Goal: Task Accomplishment & Management: Manage account settings

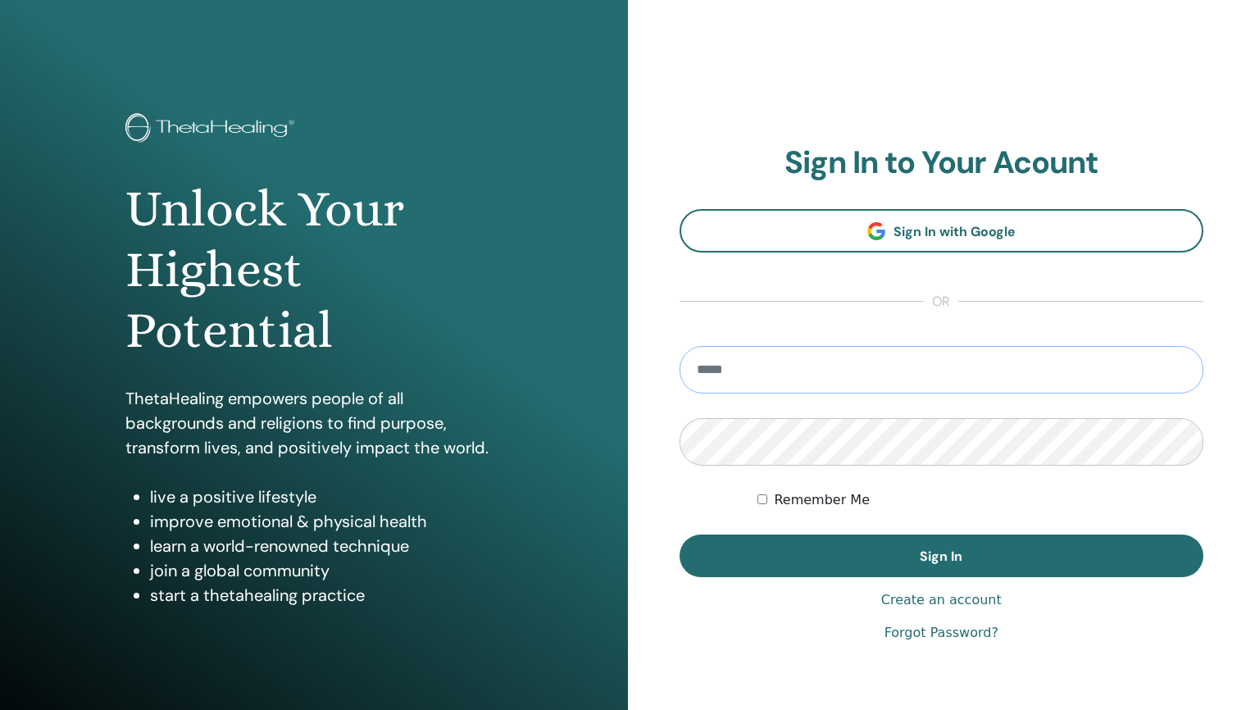
type input "**********"
click at [941, 556] on button "Sign In" at bounding box center [942, 556] width 525 height 43
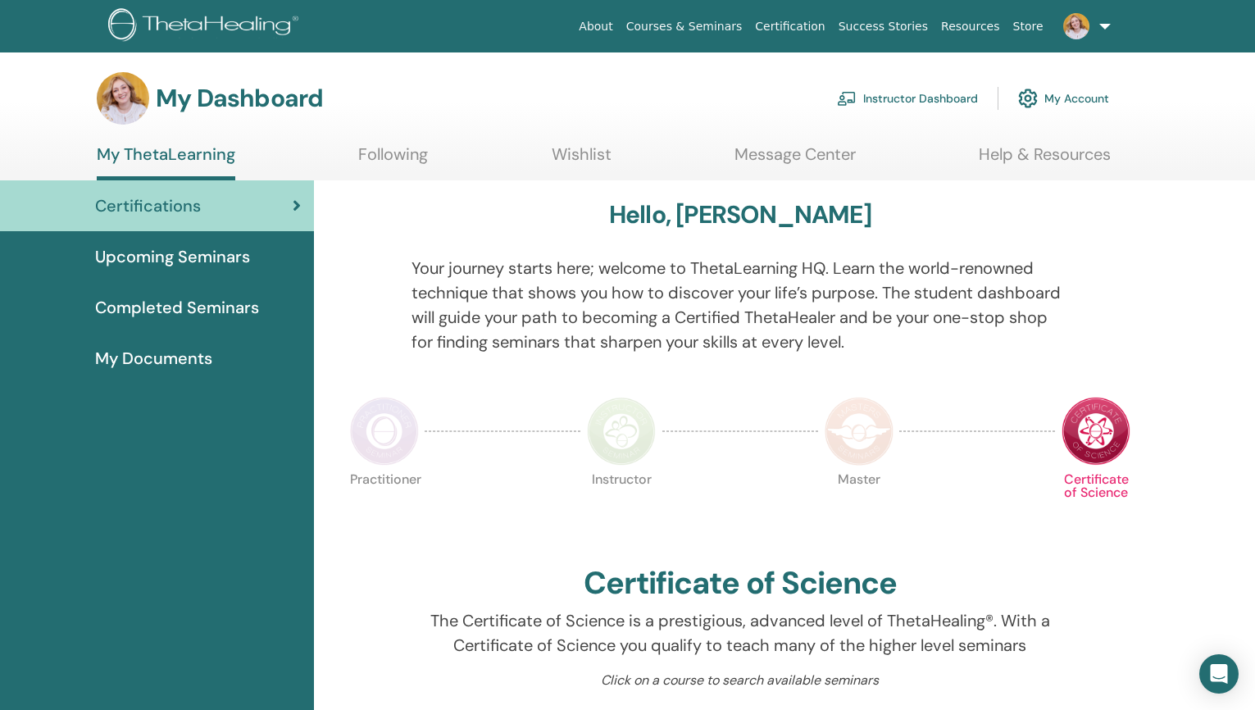
click at [915, 98] on link "Instructor Dashboard" at bounding box center [907, 98] width 141 height 36
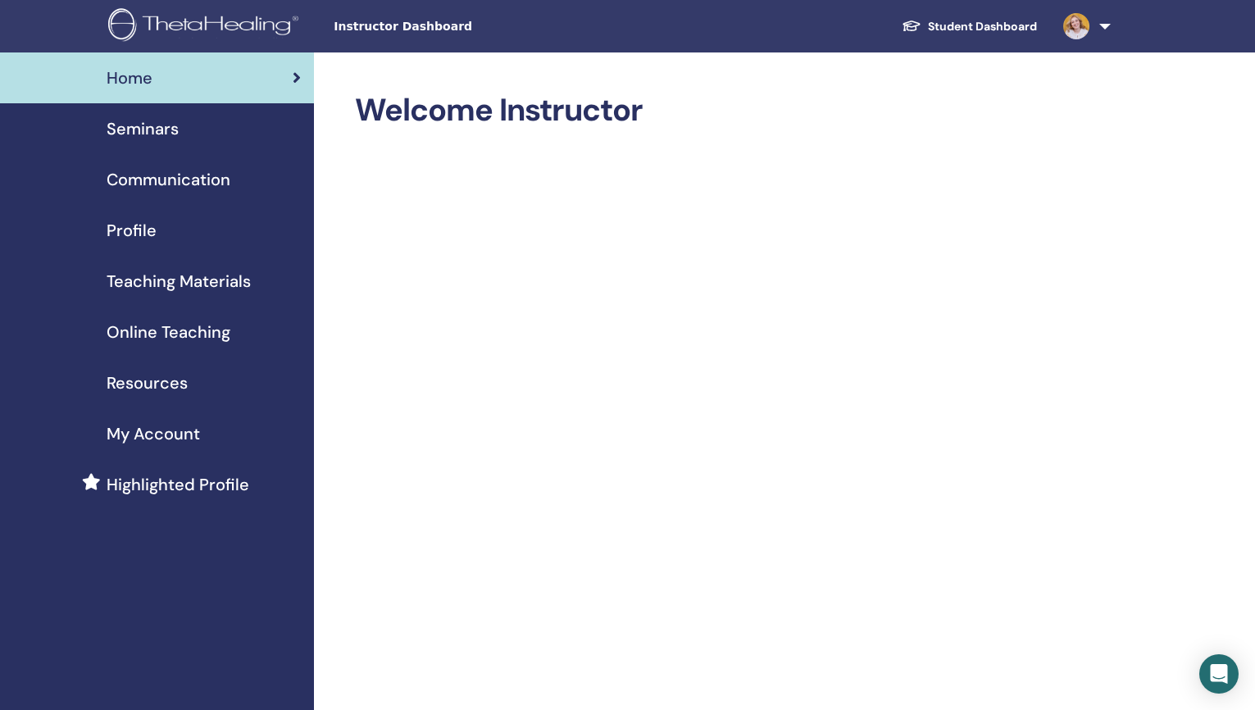
click at [175, 135] on span "Seminars" at bounding box center [143, 128] width 72 height 25
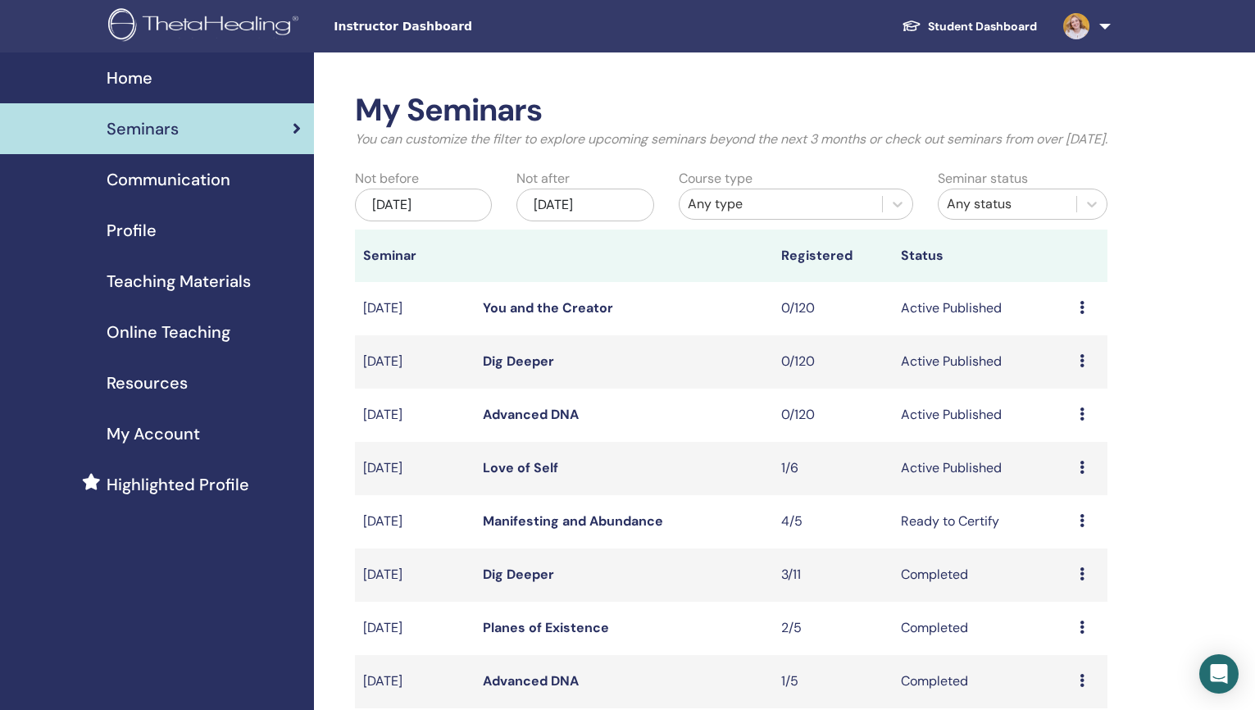
click at [1086, 478] on div "Preview Edit Attendees Cancel" at bounding box center [1090, 468] width 20 height 20
click at [1062, 518] on link "Edit" at bounding box center [1053, 522] width 24 height 17
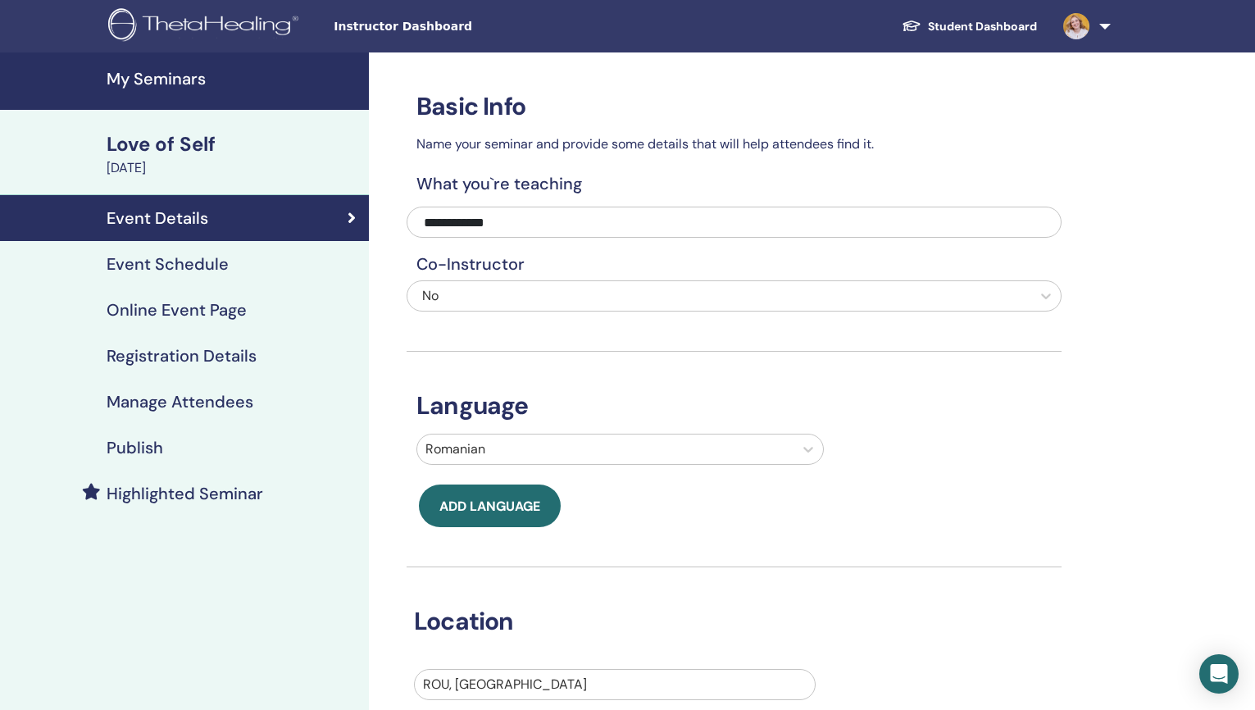
click at [180, 266] on h4 "Event Schedule" at bounding box center [168, 264] width 122 height 20
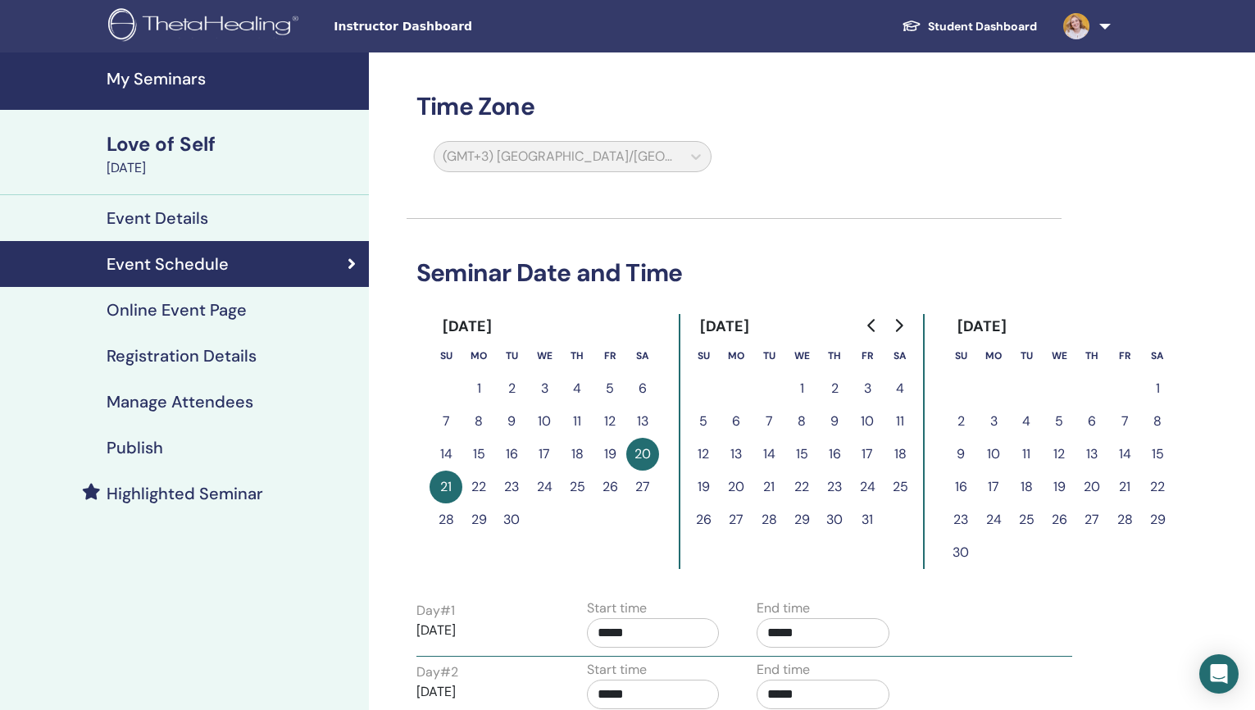
click at [186, 354] on h4 "Registration Details" at bounding box center [182, 356] width 150 height 20
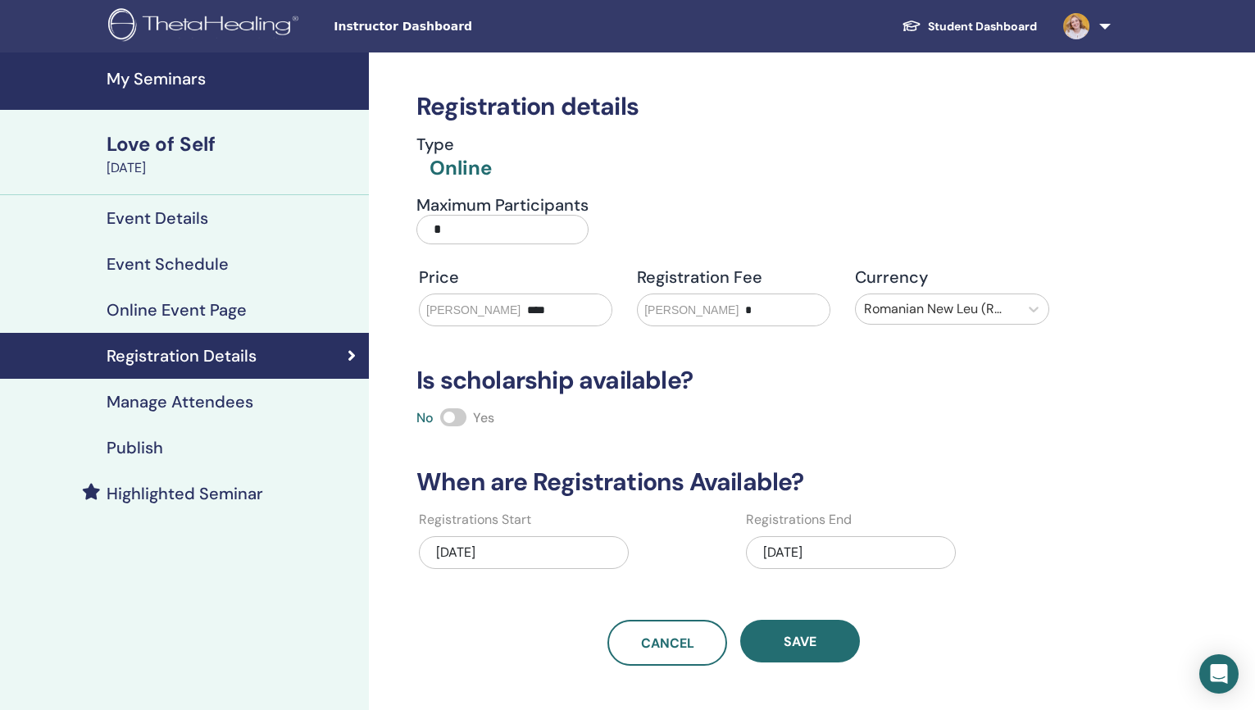
click at [445, 225] on input "*" at bounding box center [503, 230] width 172 height 30
type input "**"
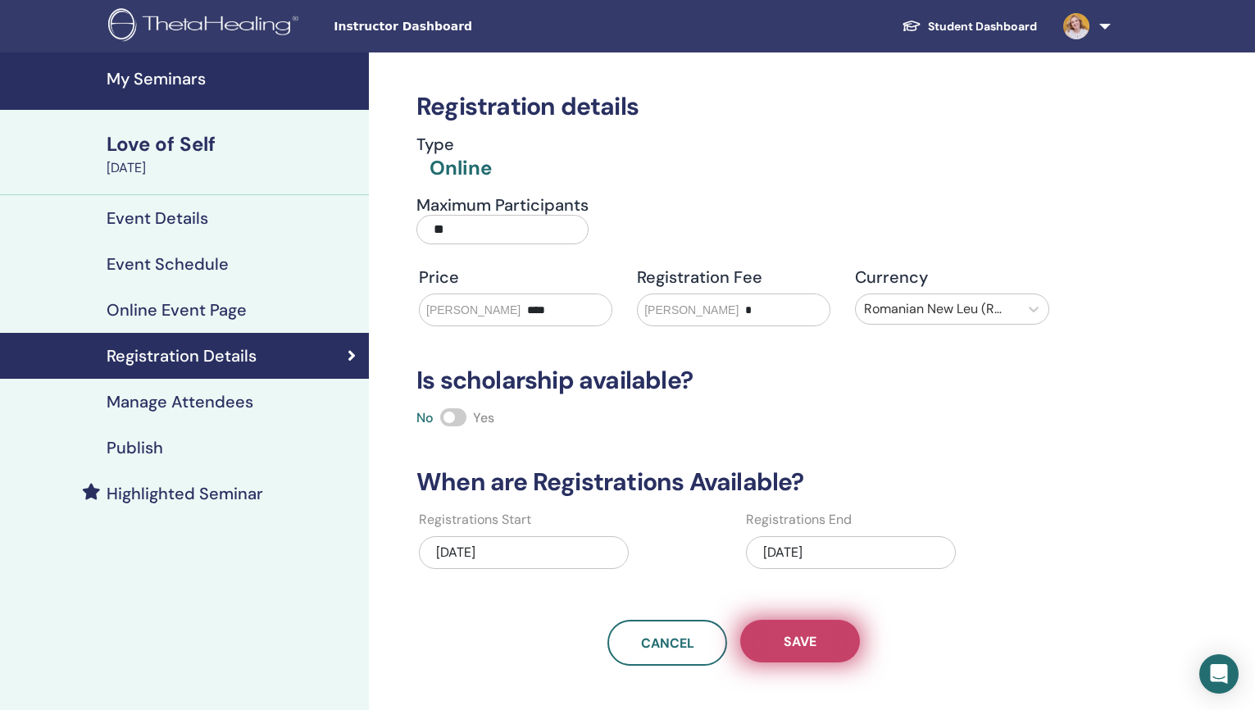
click at [808, 639] on span "Save" at bounding box center [800, 641] width 33 height 17
click at [200, 401] on h4 "Manage Attendees" at bounding box center [180, 402] width 147 height 20
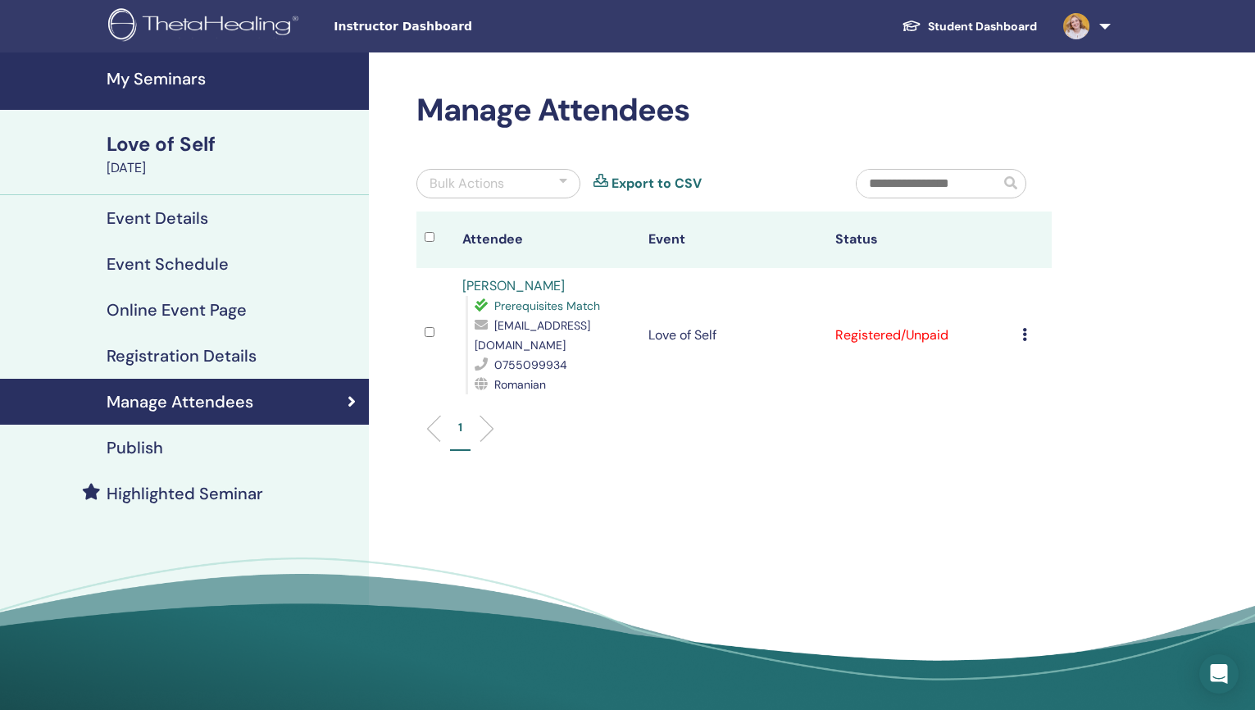
click at [141, 448] on h4 "Publish" at bounding box center [135, 448] width 57 height 20
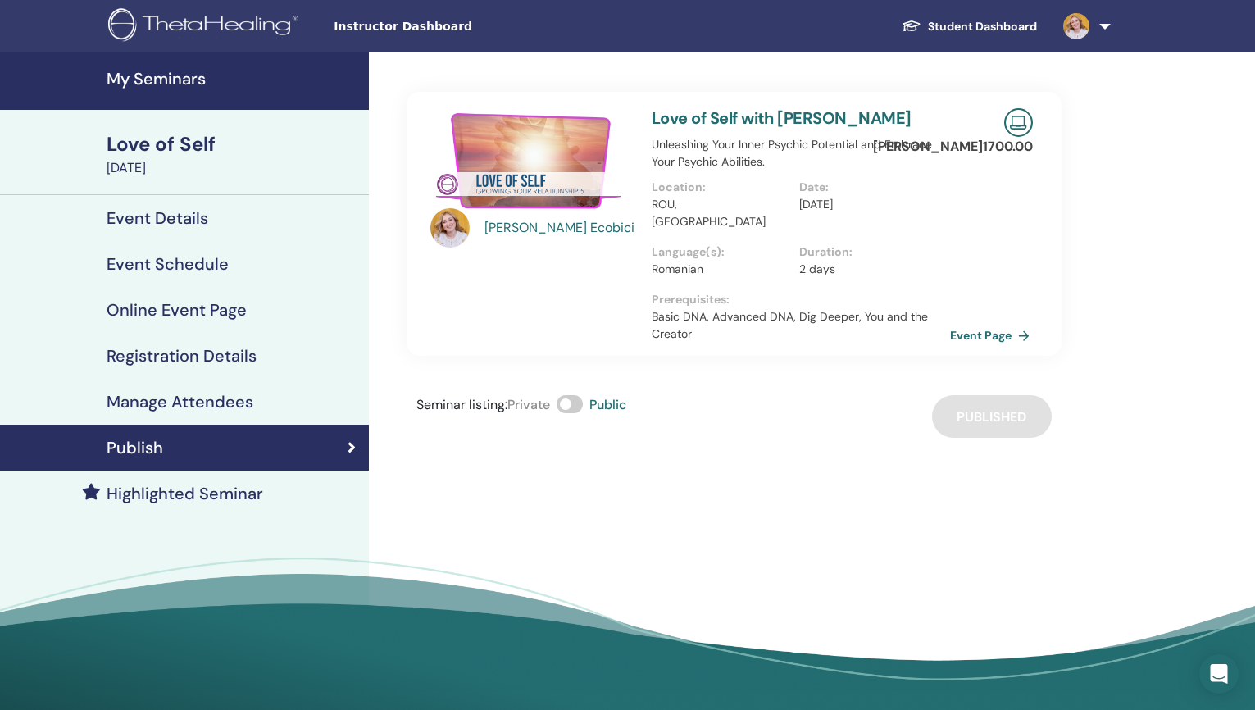
click at [981, 323] on link "Event Page" at bounding box center [993, 335] width 86 height 25
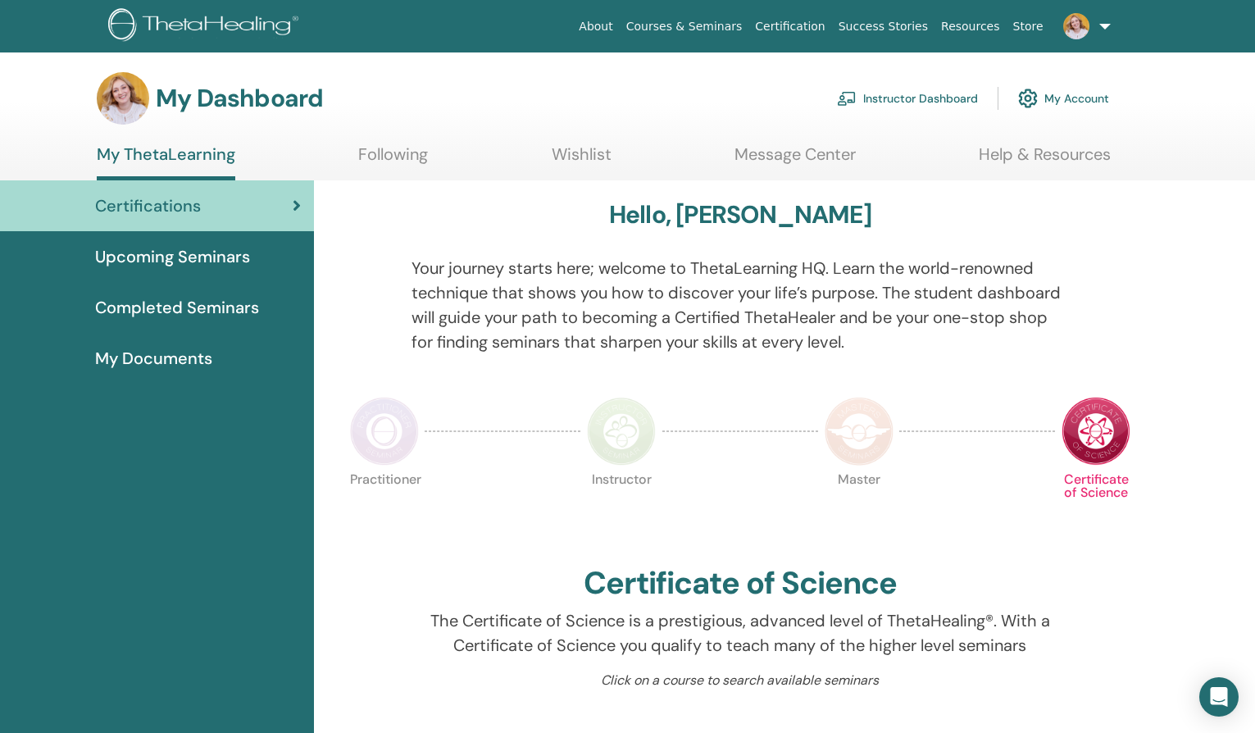
click at [908, 93] on link "Instructor Dashboard" at bounding box center [907, 98] width 141 height 36
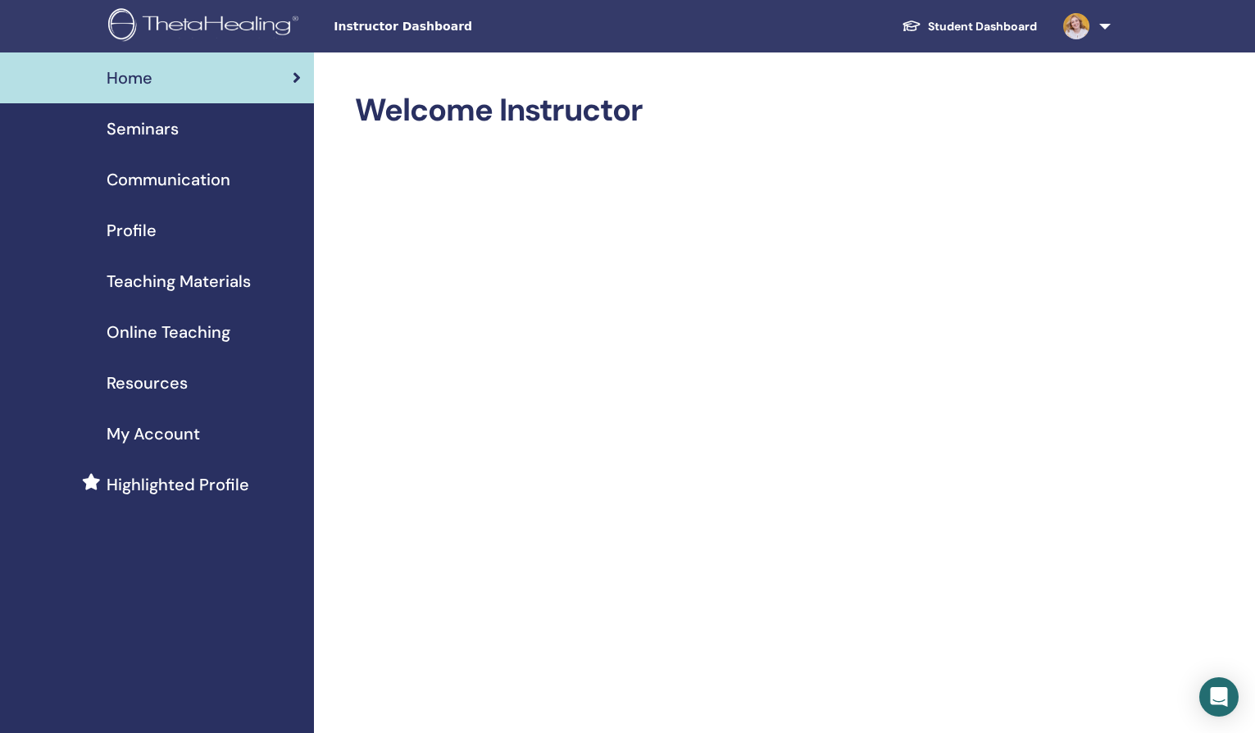
click at [137, 129] on span "Seminars" at bounding box center [143, 128] width 72 height 25
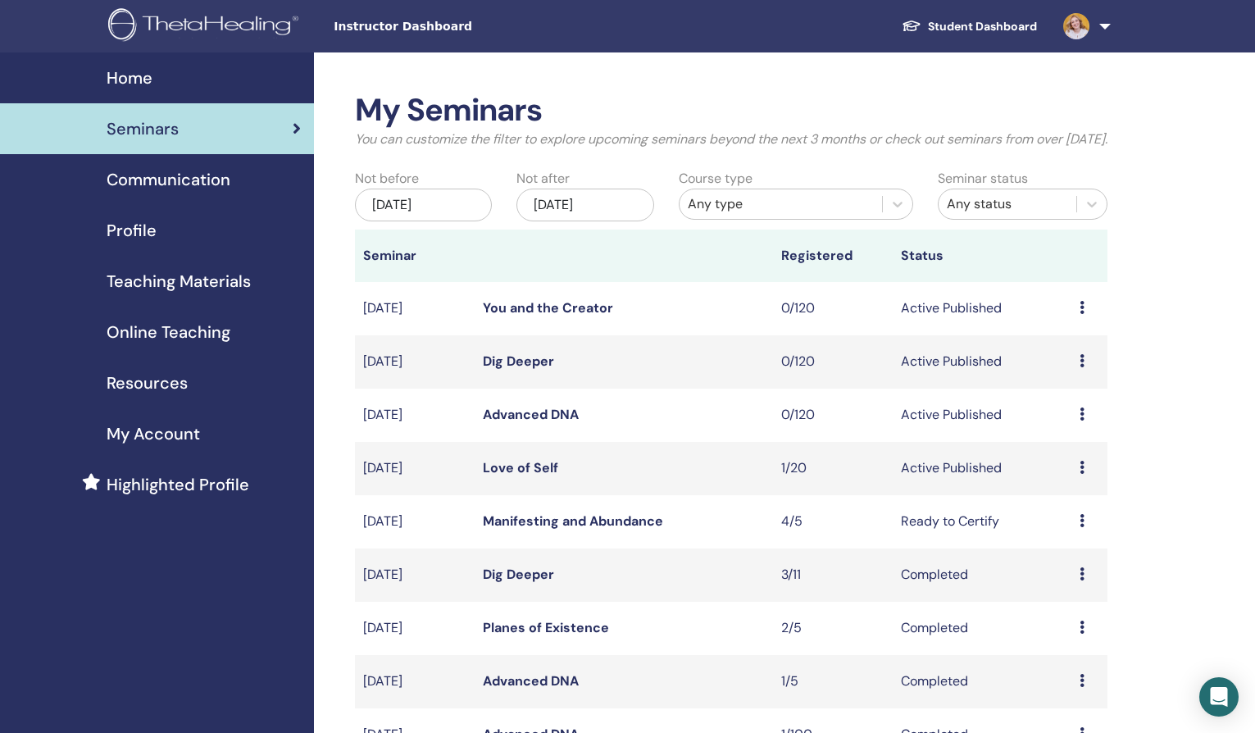
click at [1081, 474] on icon at bounding box center [1082, 467] width 5 height 13
click at [1059, 522] on link "Edit" at bounding box center [1048, 522] width 24 height 17
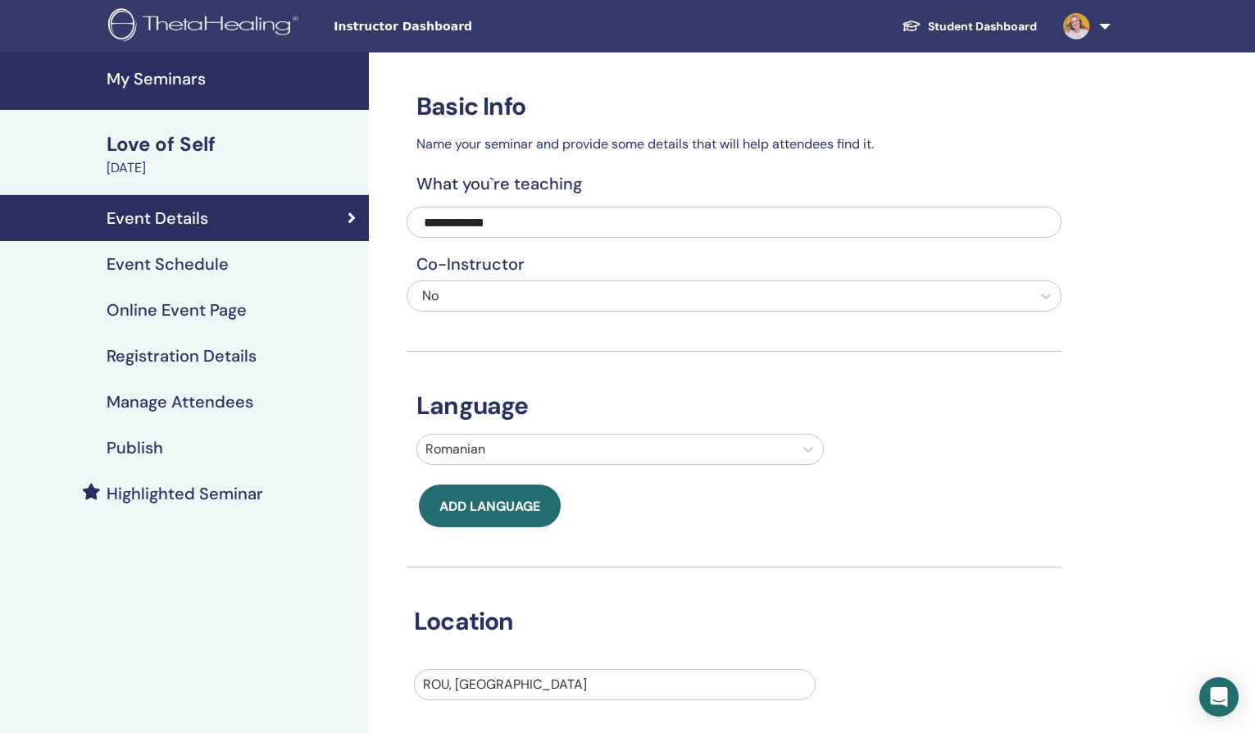
click at [193, 362] on h4 "Registration Details" at bounding box center [182, 356] width 150 height 20
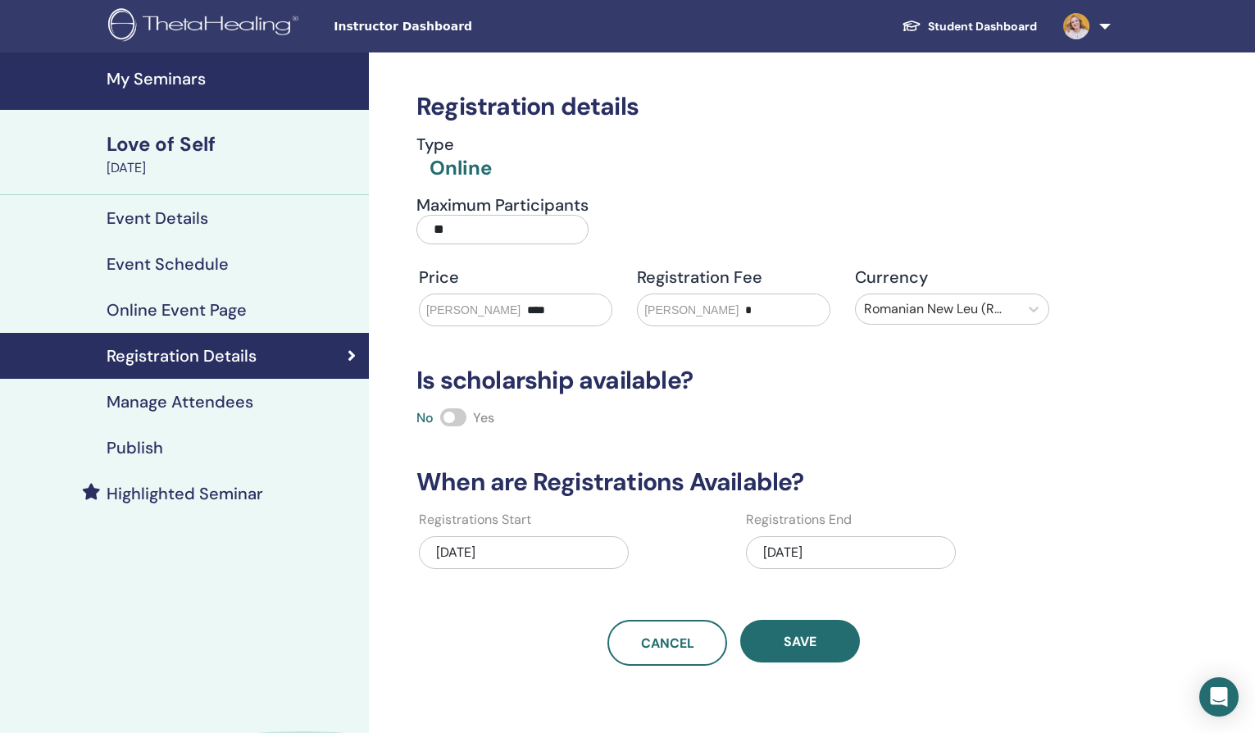
click at [854, 566] on div "[DATE]" at bounding box center [851, 552] width 210 height 33
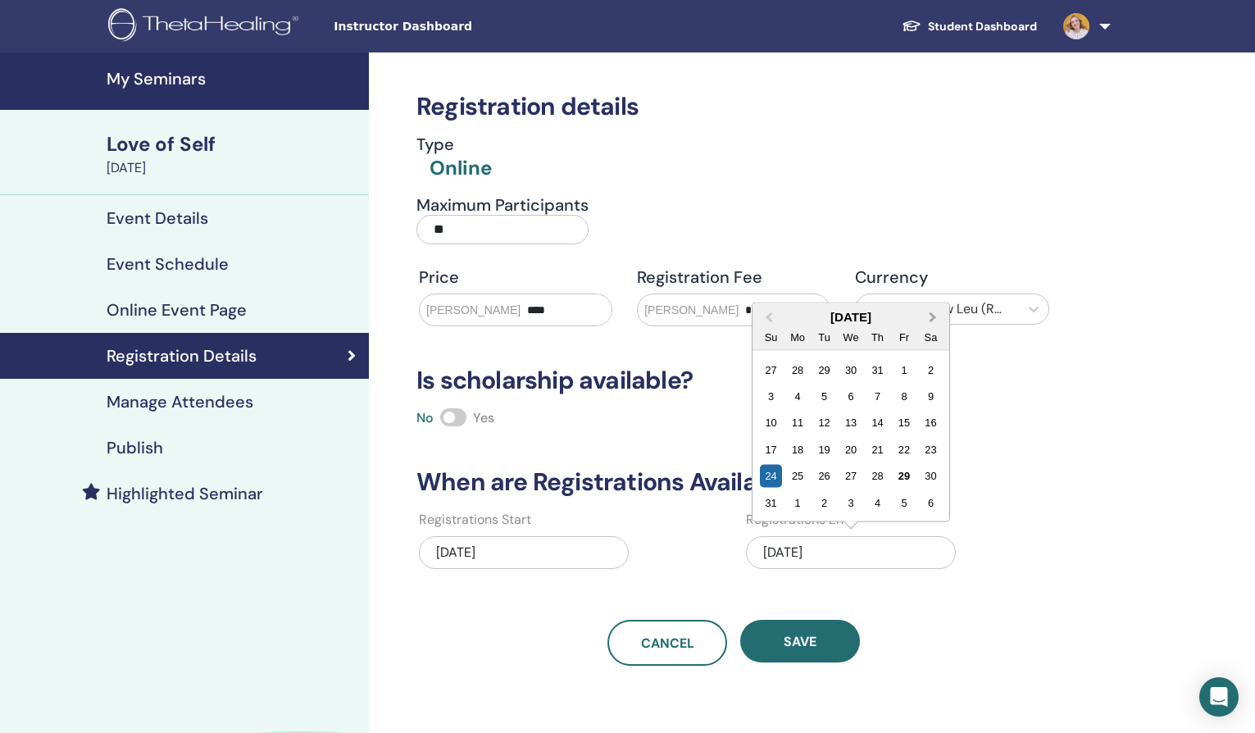
click at [933, 318] on span "Next Month" at bounding box center [933, 316] width 0 height 17
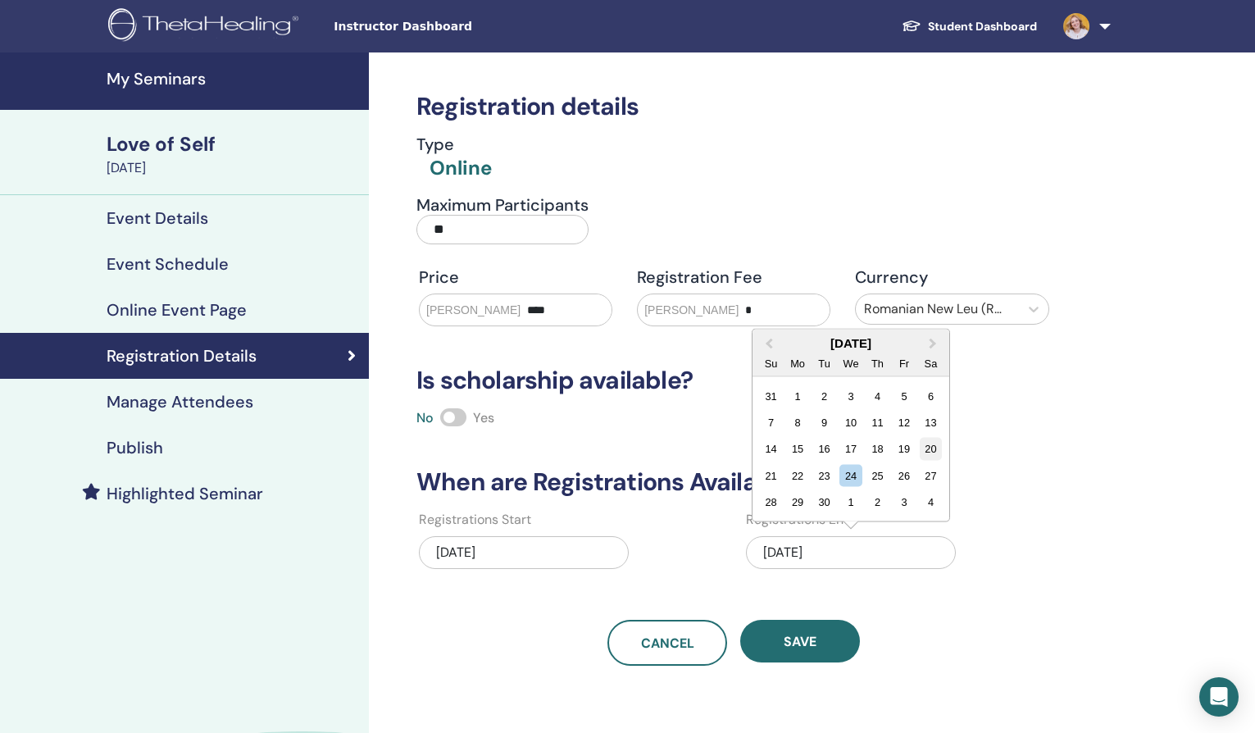
click at [929, 455] on div "20" at bounding box center [931, 449] width 22 height 22
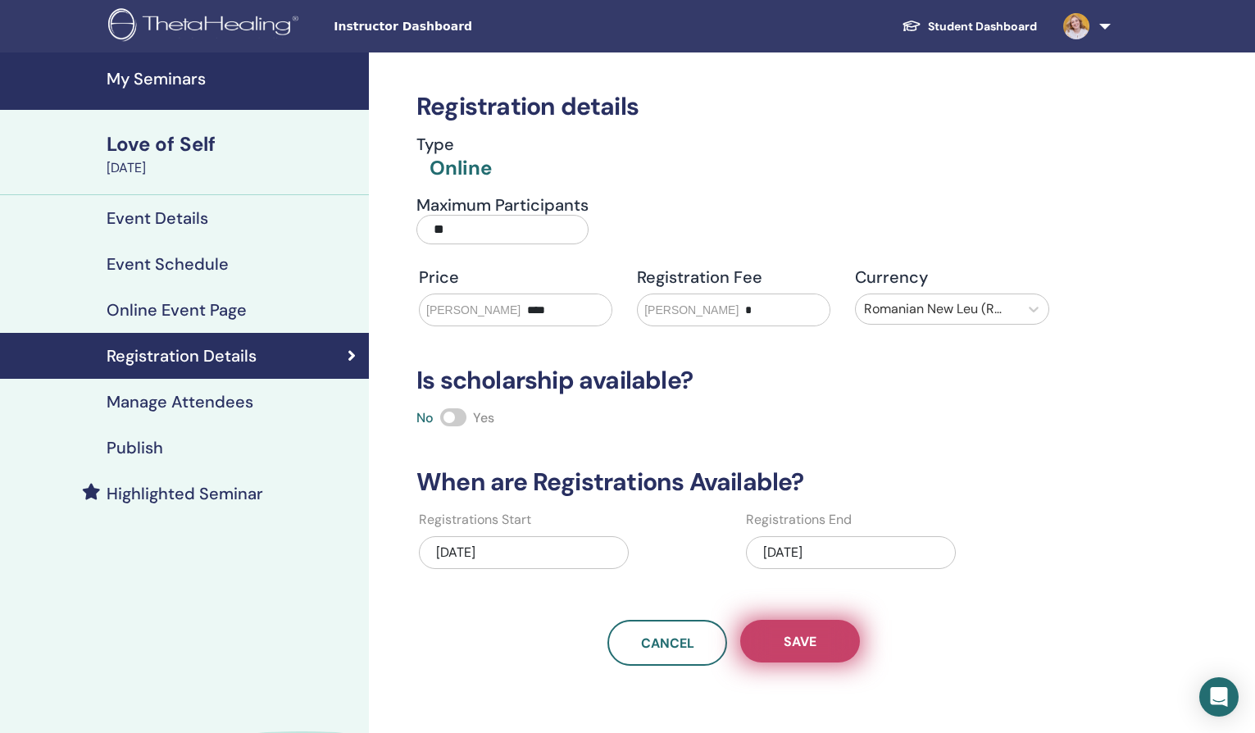
click at [814, 622] on button "Save" at bounding box center [800, 641] width 120 height 43
